Goal: Task Accomplishment & Management: Complete application form

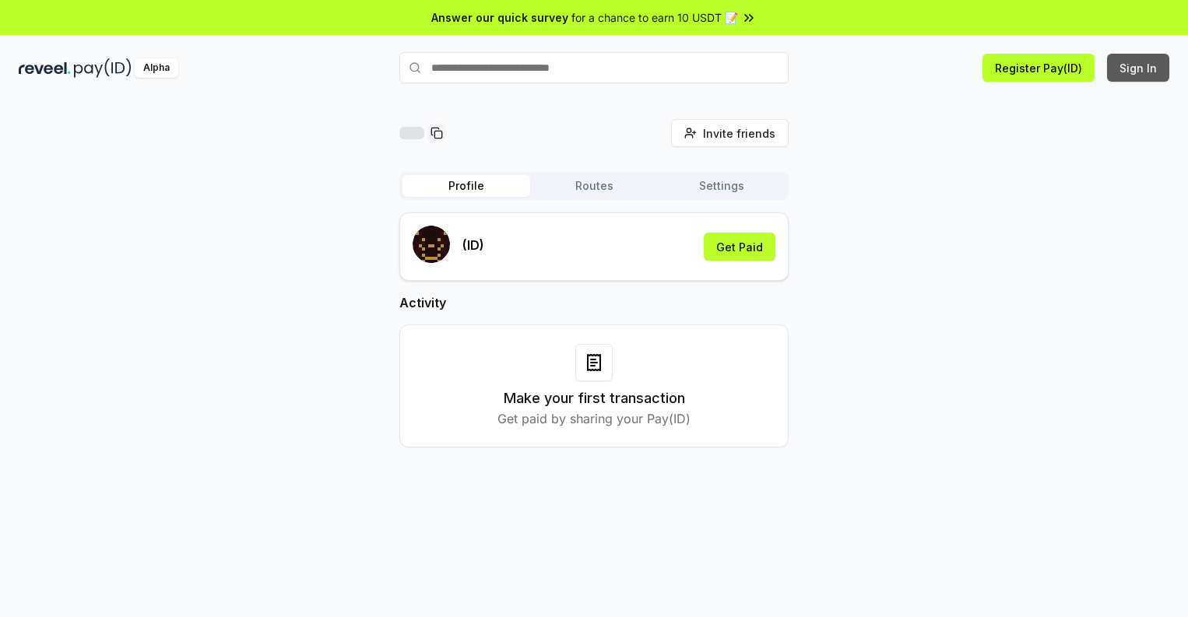
click at [1139, 68] on button "Sign In" at bounding box center [1138, 68] width 62 height 28
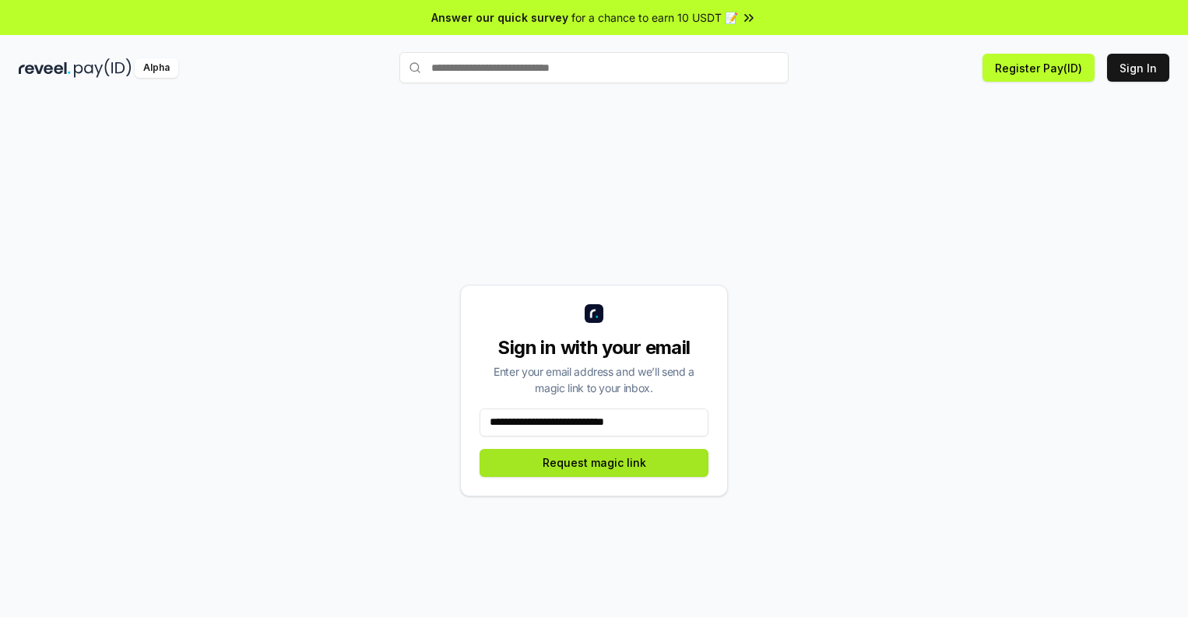
type input "**********"
click at [594, 463] on button "Request magic link" at bounding box center [594, 463] width 229 height 28
